Goal: Task Accomplishment & Management: Complete application form

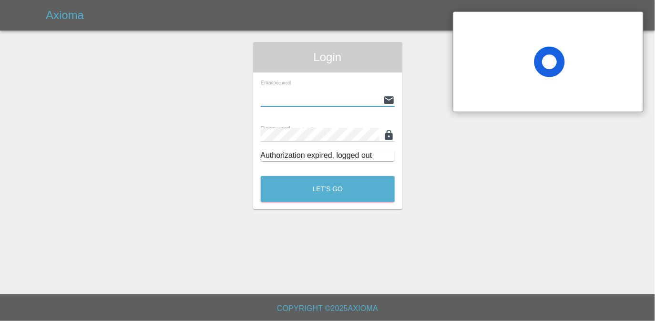
click at [316, 94] on input "text" at bounding box center [320, 100] width 119 height 14
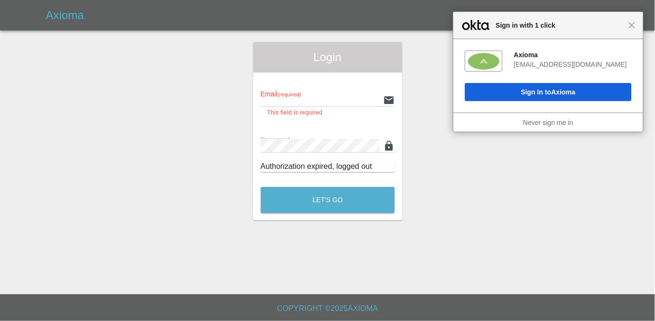
type input "[EMAIL_ADDRESS][DOMAIN_NAME]"
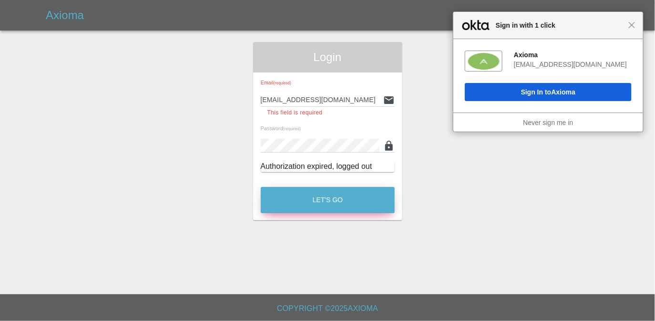
click at [313, 194] on button "Let's Go" at bounding box center [328, 200] width 134 height 26
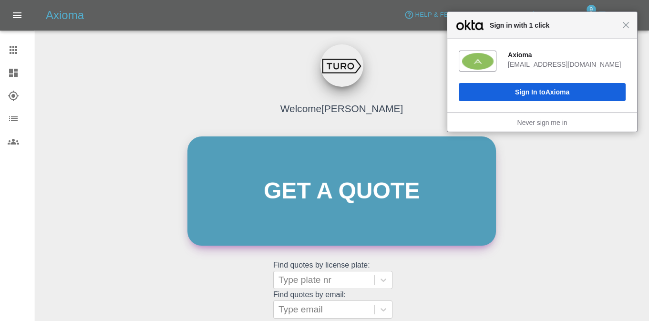
click at [298, 183] on link "Get a quote" at bounding box center [341, 190] width 309 height 109
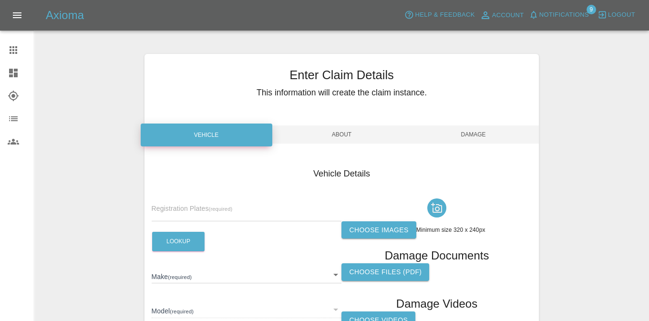
click at [197, 213] on input "text" at bounding box center [247, 214] width 190 height 14
paste input "LY14ECW"
type input "LY14ECW"
click at [171, 244] on button "Lookup" at bounding box center [178, 242] width 52 height 20
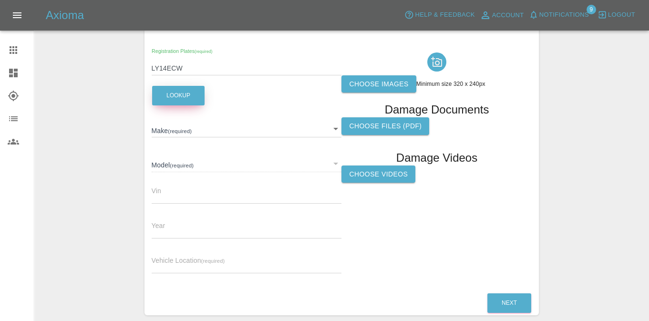
scroll to position [163, 0]
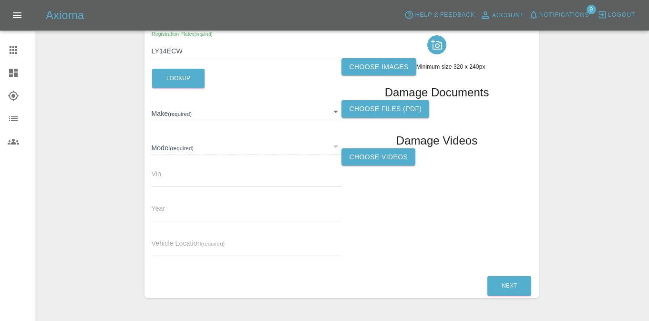
click at [364, 70] on label "Choose images" at bounding box center [379, 67] width 74 height 18
click at [0, 0] on input "Choose images" at bounding box center [0, 0] width 0 height 0
type input "VAUXHALL"
type input "ZAFIRA"
type input "W0L0AHM75E2099192"
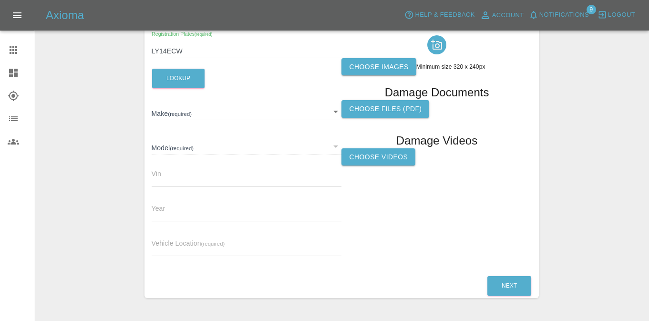
type input "2014"
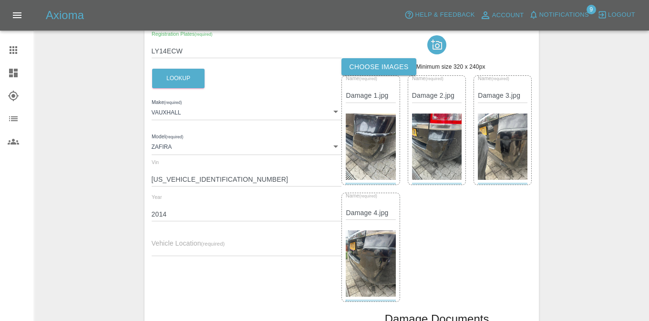
scroll to position [165, 0]
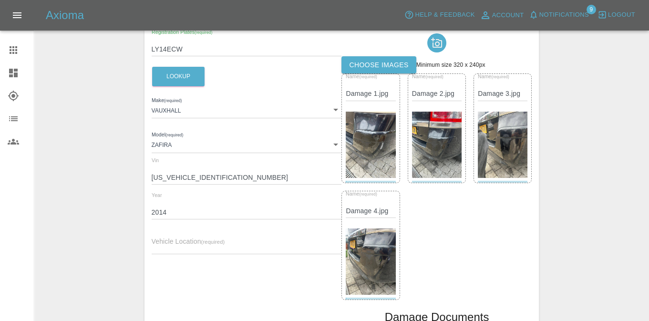
click at [193, 246] on input "text" at bounding box center [247, 247] width 190 height 14
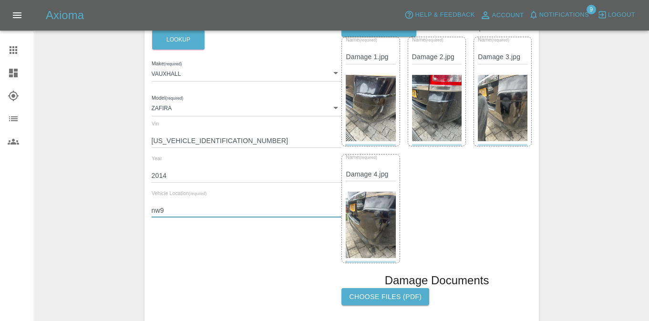
scroll to position [220, 0]
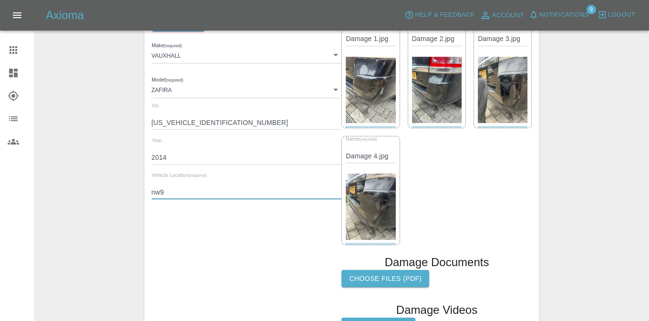
type input "nw9"
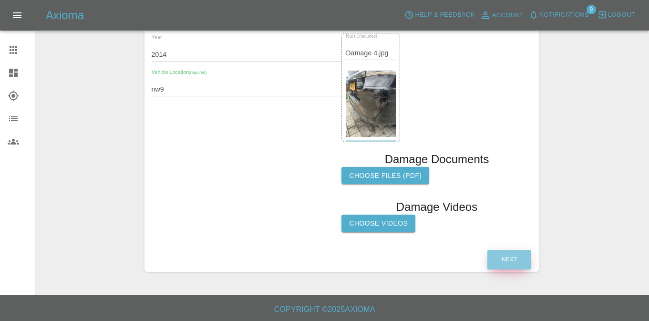
click at [503, 250] on button "Next" at bounding box center [509, 260] width 44 height 20
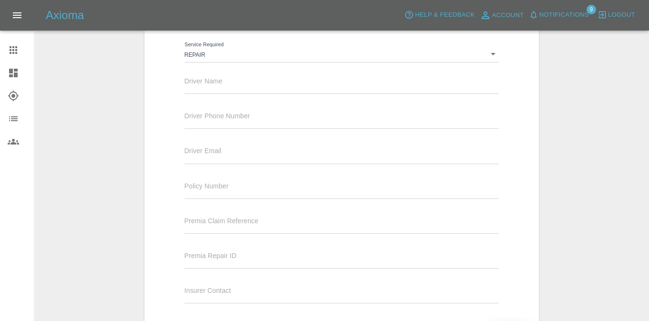
scroll to position [62, 0]
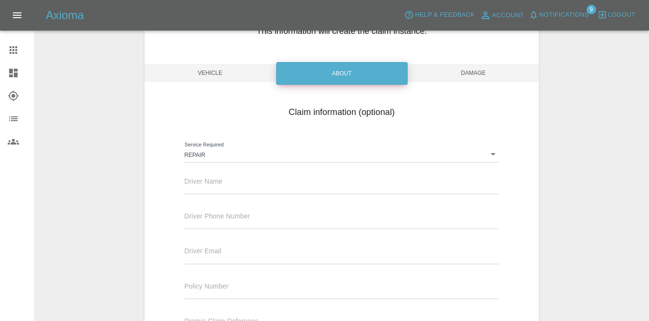
click at [268, 155] on body "Axioma Help & Feedback Account Notifications 9 Logout Claims Dashboard Explorer…" at bounding box center [324, 216] width 649 height 557
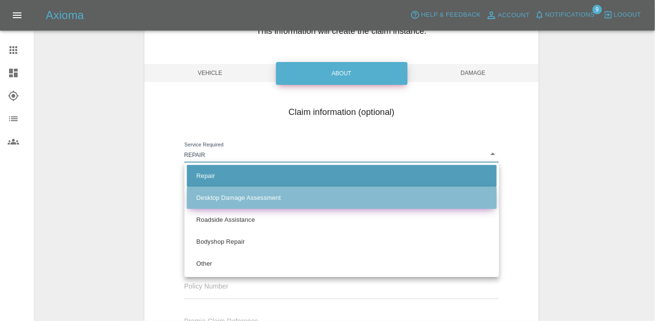
click at [274, 192] on li "Desktop Damage Assessment" at bounding box center [342, 198] width 310 height 22
type input "assessment"
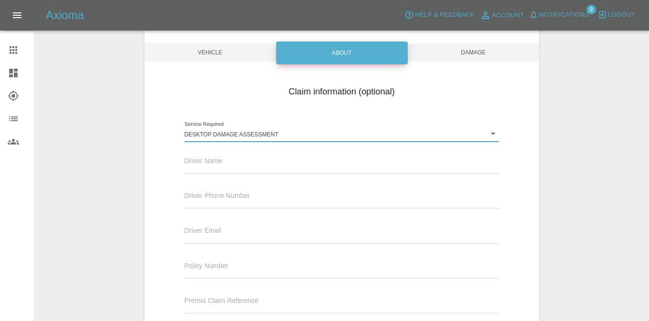
scroll to position [102, 0]
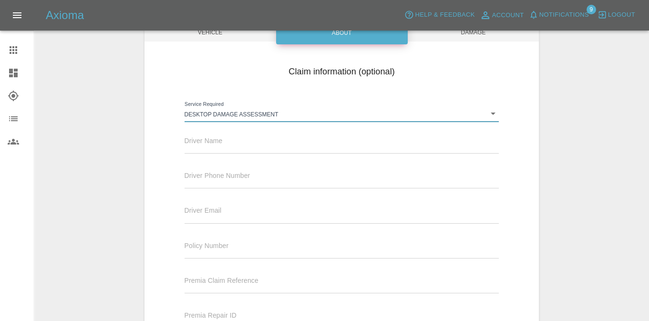
click at [260, 218] on input "text" at bounding box center [342, 216] width 315 height 14
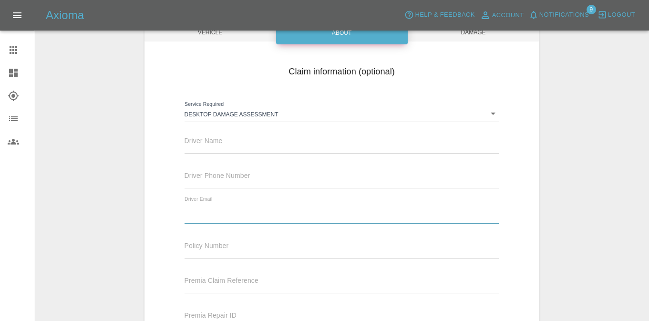
click at [197, 248] on input "text" at bounding box center [342, 252] width 315 height 14
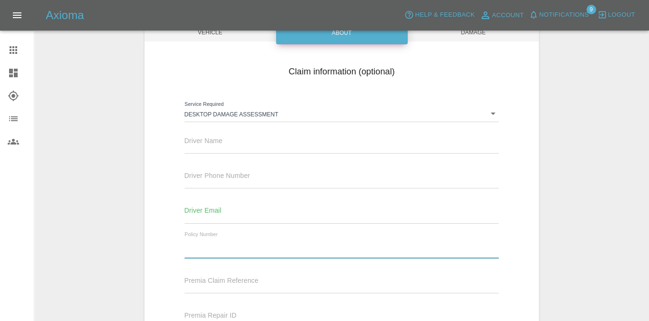
paste input "868964"
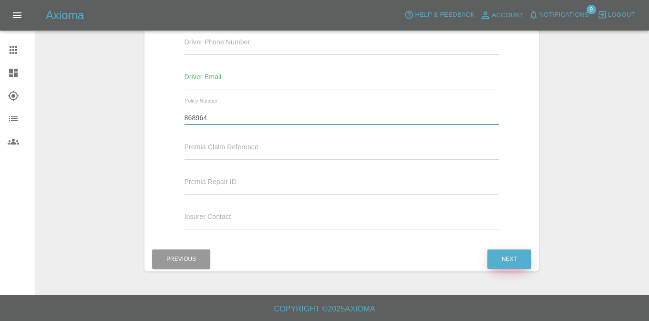
type input "868964"
click at [516, 255] on button "Next" at bounding box center [509, 259] width 44 height 20
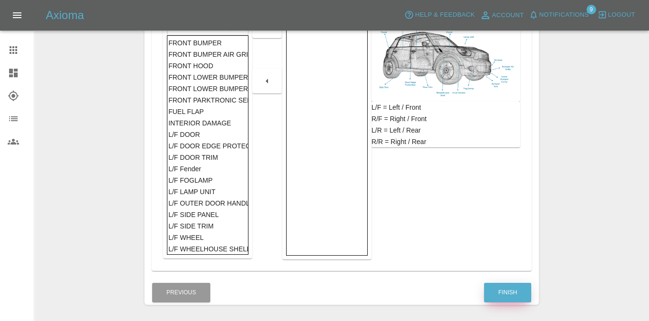
drag, startPoint x: 505, startPoint y: 287, endPoint x: 501, endPoint y: 282, distance: 6.8
click at [505, 287] on button "Finish" at bounding box center [507, 293] width 47 height 20
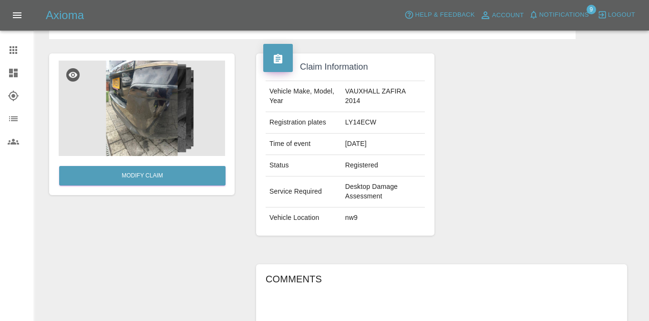
scroll to position [225, 0]
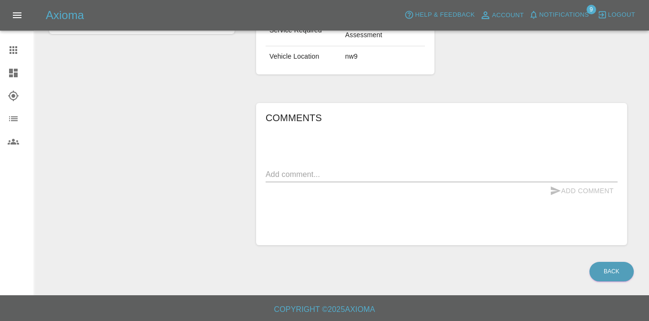
click at [353, 167] on div "x" at bounding box center [442, 174] width 352 height 15
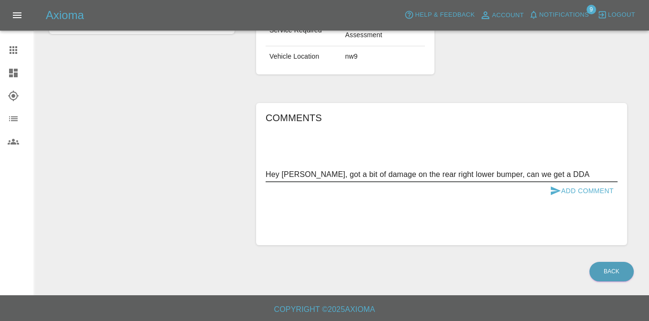
type textarea "Hey fellas, got a bit of damage on the rear right lower bumper, can we get a DD…"
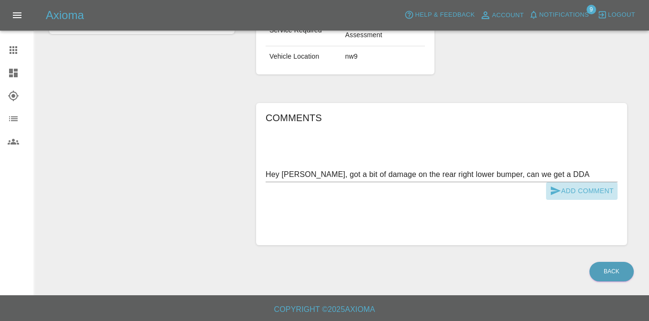
click at [597, 192] on button "Add Comment" at bounding box center [582, 191] width 72 height 18
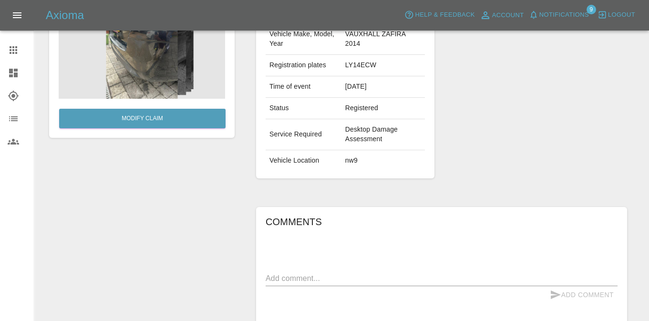
scroll to position [0, 0]
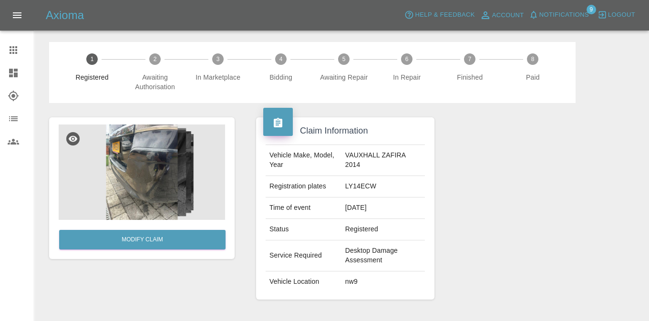
click at [10, 52] on icon at bounding box center [14, 50] width 8 height 8
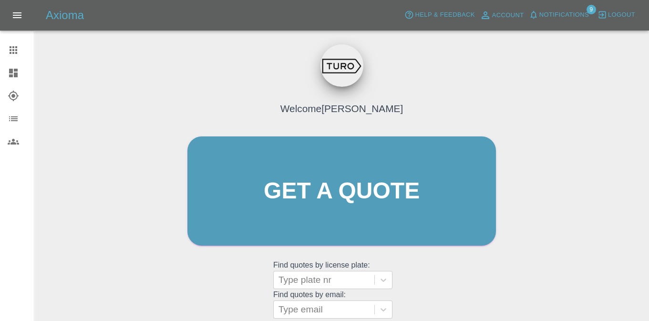
click at [15, 100] on icon at bounding box center [13, 95] width 11 height 11
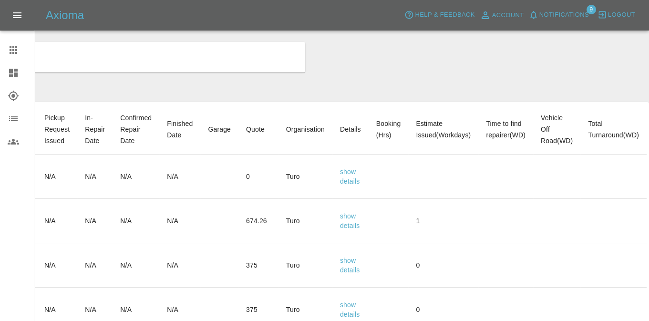
scroll to position [0, 353]
click at [352, 270] on link "details" at bounding box center [350, 270] width 20 height 8
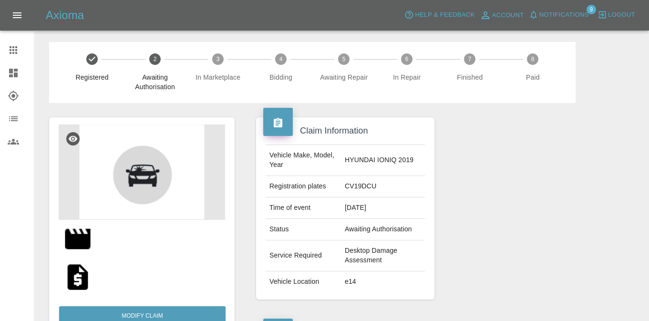
click at [79, 278] on img at bounding box center [77, 277] width 31 height 31
